Goal: Download file/media

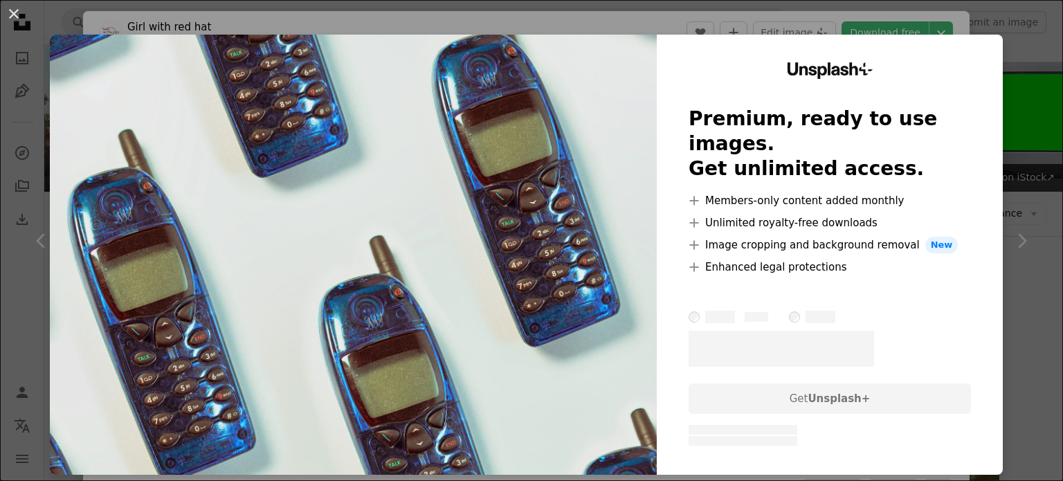
scroll to position [346, 0]
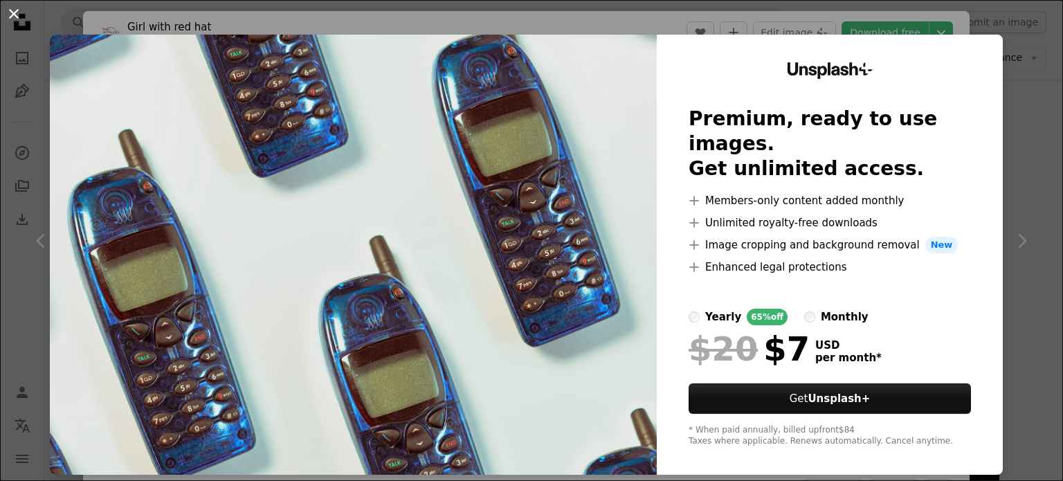
click at [8, 14] on button "An X shape" at bounding box center [14, 14] width 17 height 17
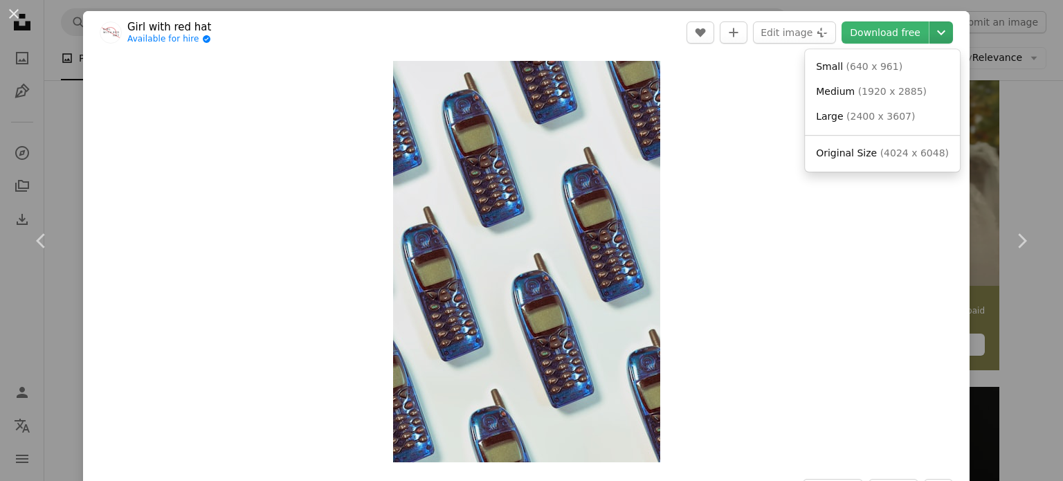
click at [930, 33] on icon "Chevron down" at bounding box center [941, 32] width 22 height 17
click at [887, 64] on span "( 640 x 961 )" at bounding box center [874, 66] width 57 height 11
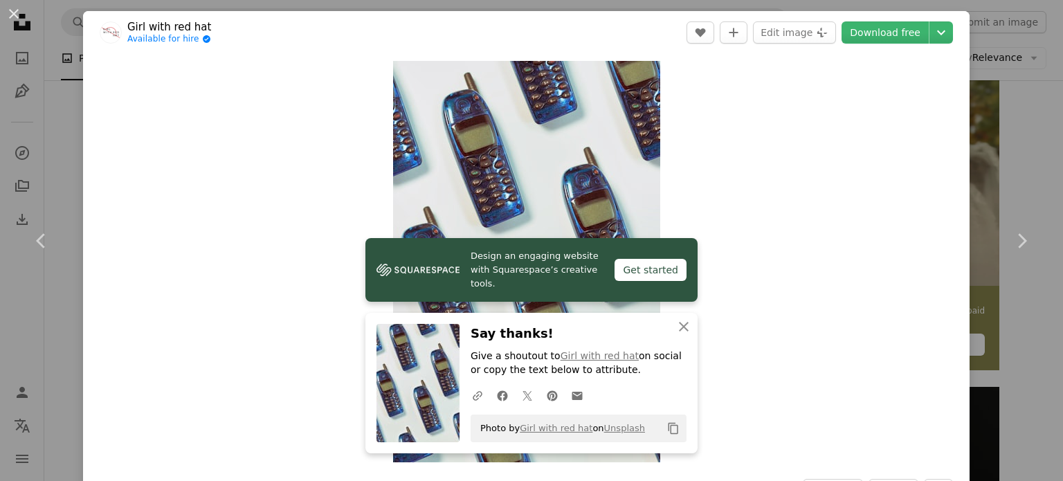
scroll to position [3, 0]
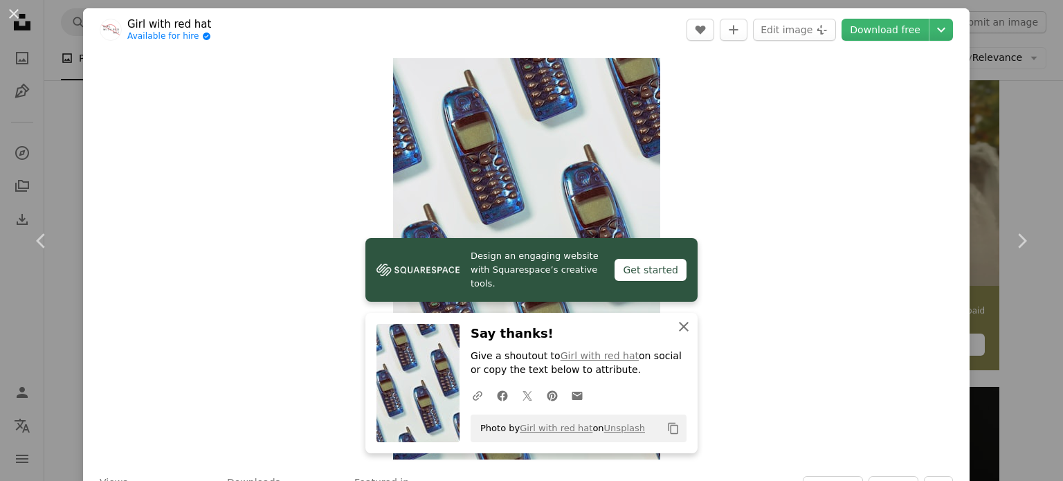
click at [678, 318] on icon "An X shape" at bounding box center [683, 326] width 17 height 17
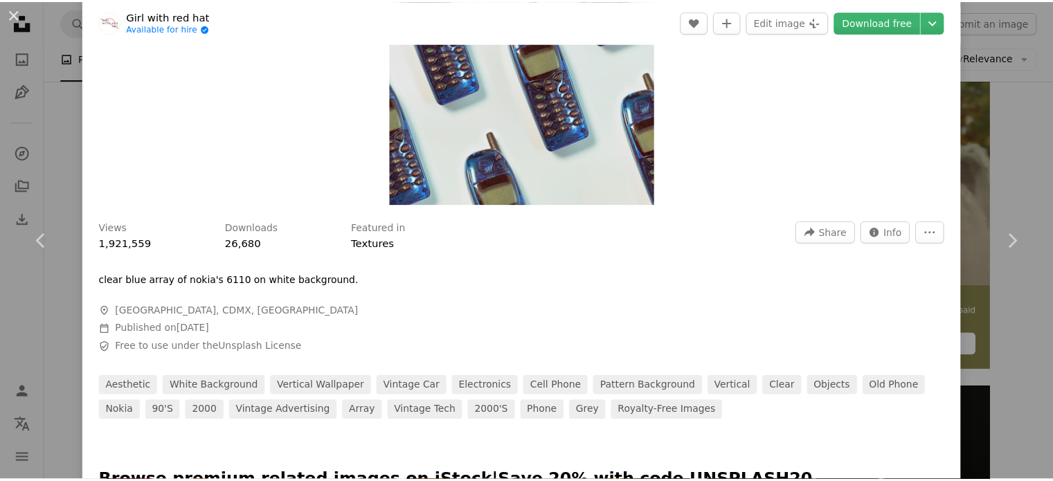
scroll to position [280, 0]
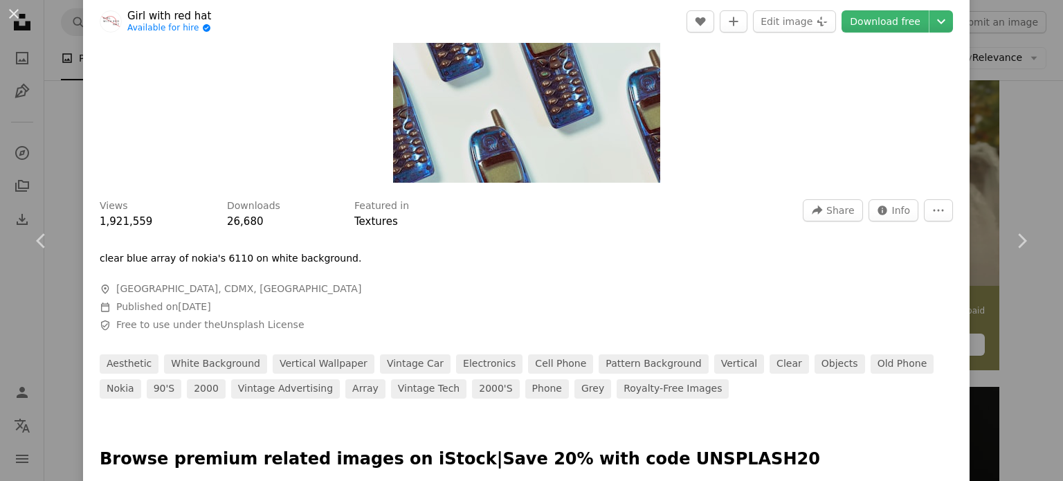
click at [15, 12] on button "An X shape" at bounding box center [14, 14] width 17 height 17
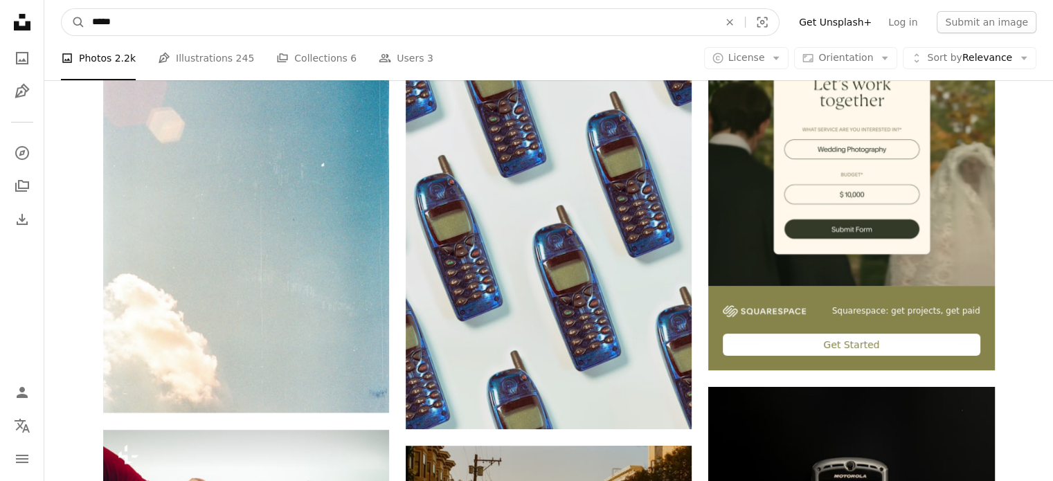
drag, startPoint x: 107, startPoint y: 19, endPoint x: 147, endPoint y: 28, distance: 41.7
click at [107, 19] on input "*****" at bounding box center [399, 22] width 629 height 26
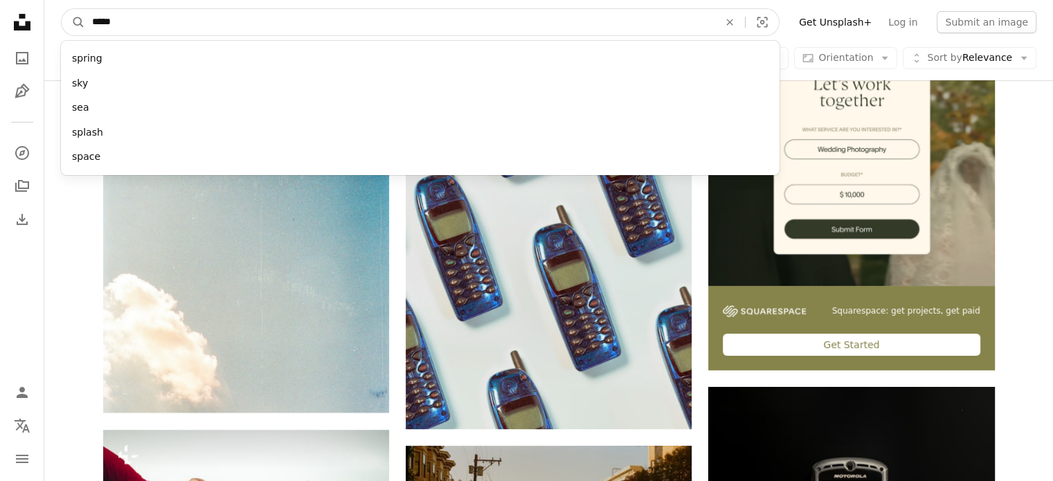
type input "*****"
click at [62, 9] on button "A magnifying glass" at bounding box center [74, 22] width 24 height 26
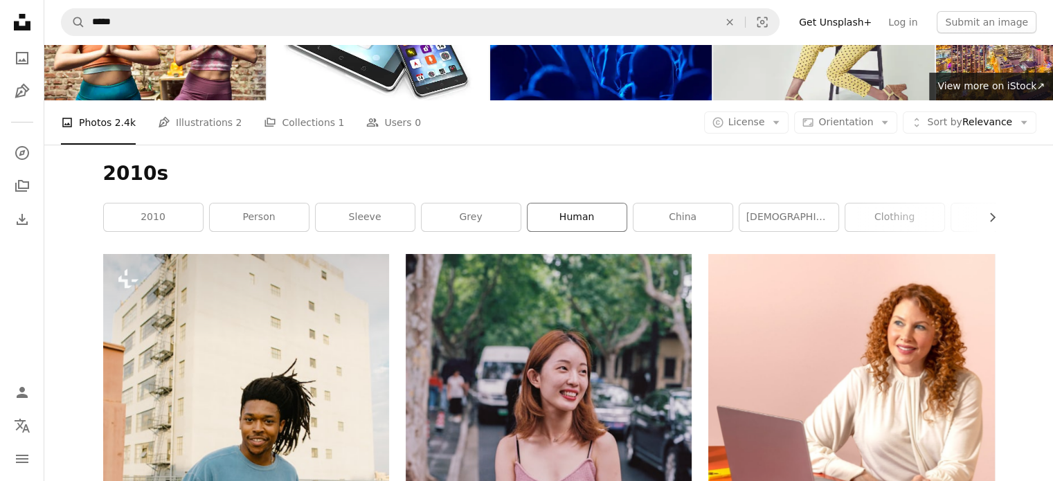
scroll to position [208, 0]
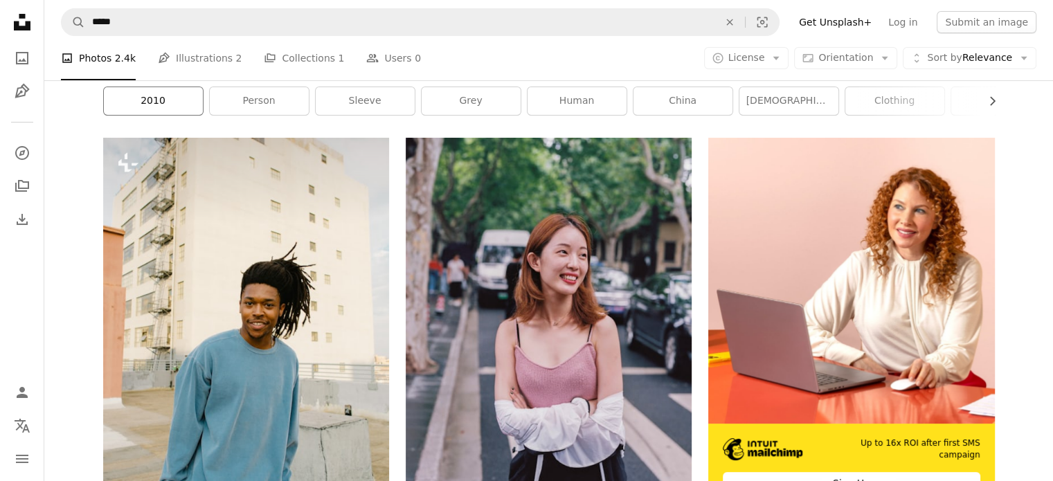
click at [130, 99] on link "2010" at bounding box center [153, 101] width 99 height 28
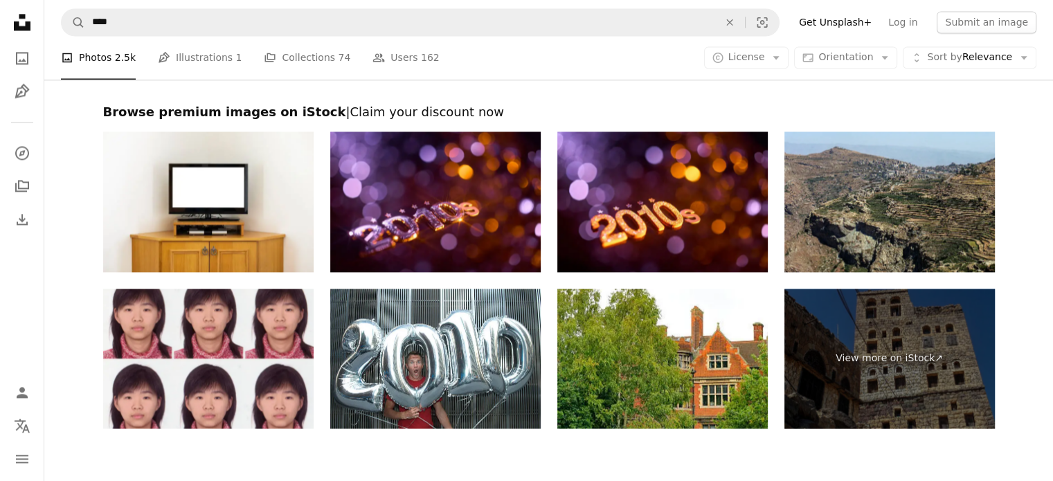
scroll to position [2284, 0]
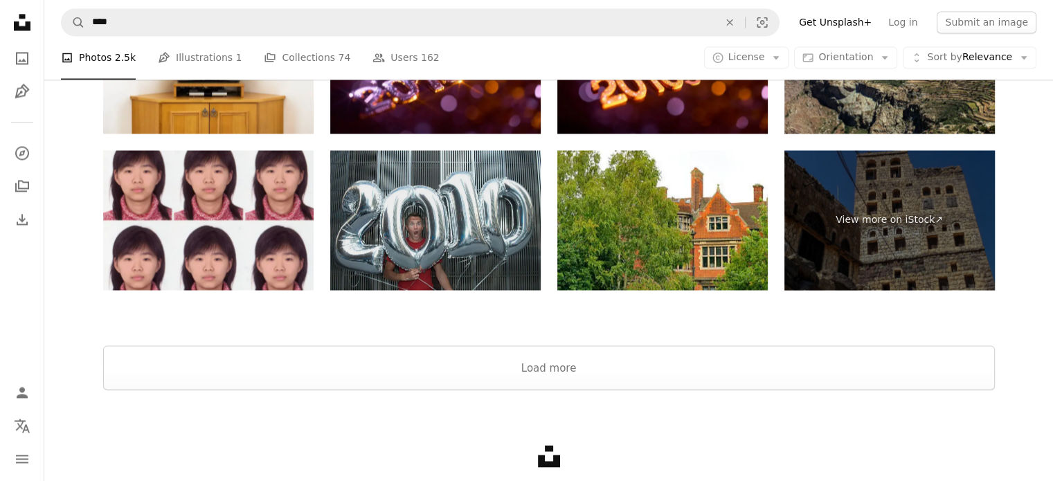
click at [407, 213] on img at bounding box center [435, 220] width 210 height 140
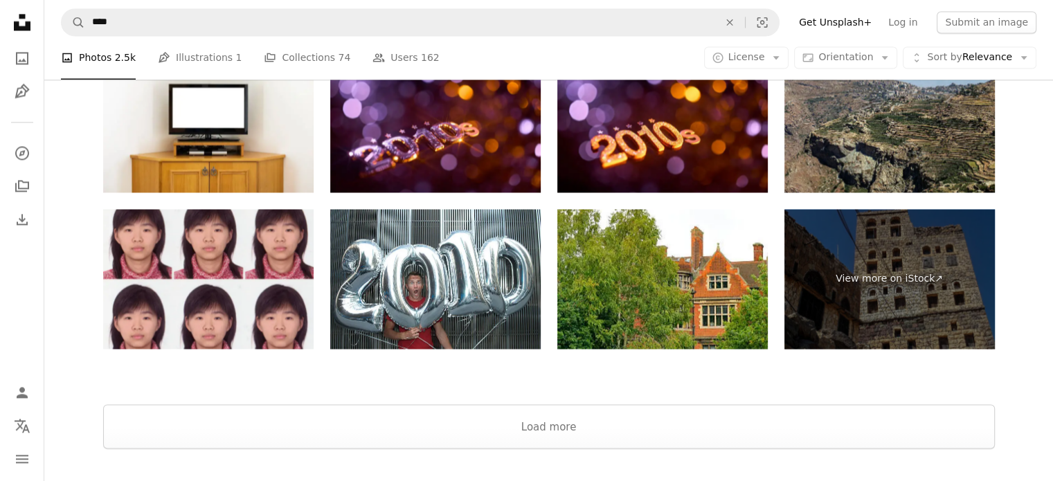
scroll to position [2352, 0]
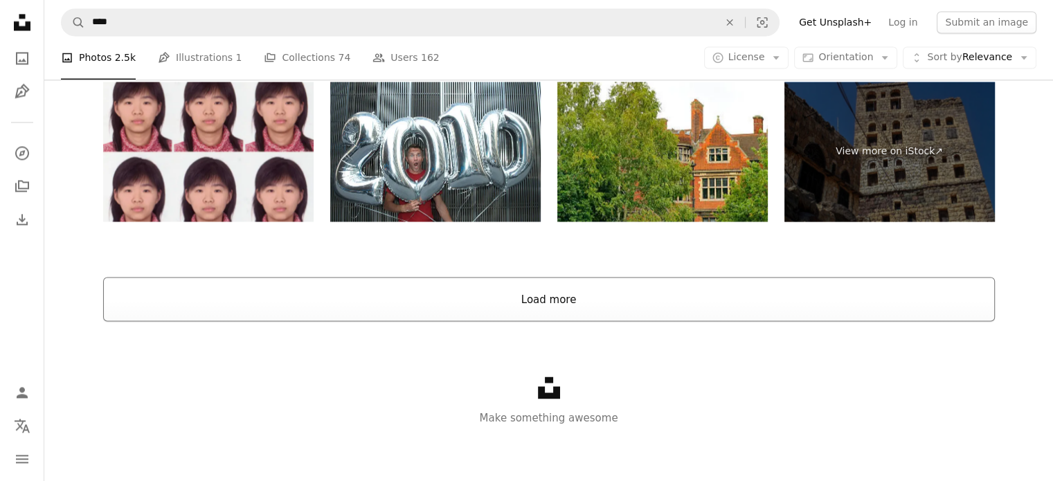
click at [565, 298] on button "Load more" at bounding box center [548, 299] width 891 height 44
